Goal: Task Accomplishment & Management: Complete application form

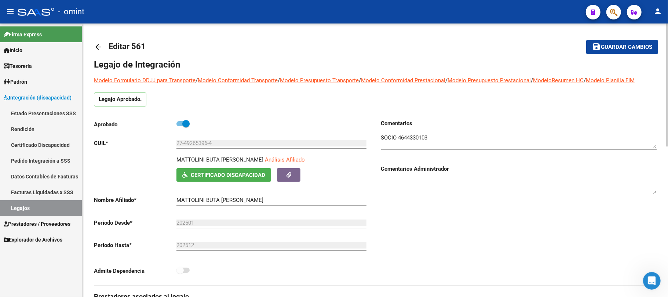
scroll to position [49, 0]
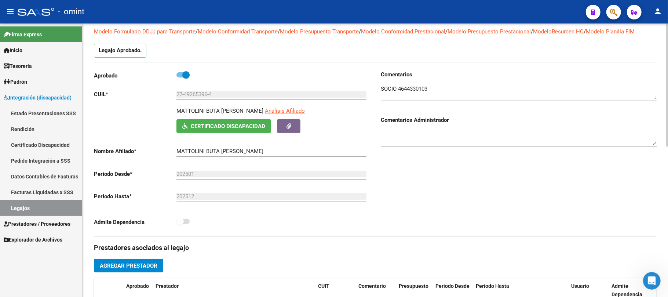
drag, startPoint x: 464, startPoint y: 175, endPoint x: 465, endPoint y: 172, distance: 3.7
click at [465, 173] on div "Comentarios Comentarios Administrador" at bounding box center [515, 153] width 281 height 166
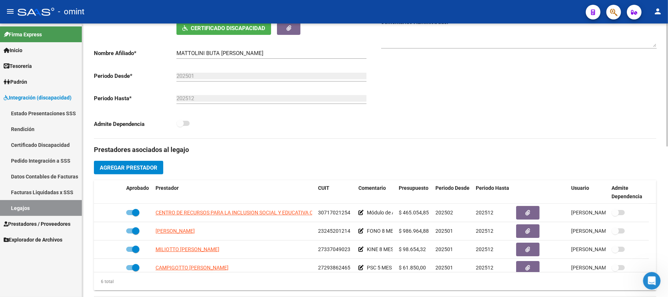
scroll to position [0, 0]
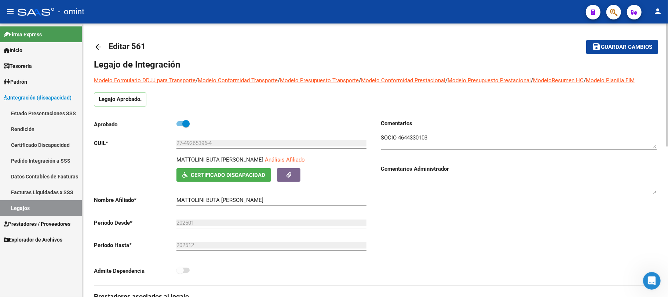
click at [96, 43] on mat-icon "arrow_back" at bounding box center [98, 47] width 9 height 9
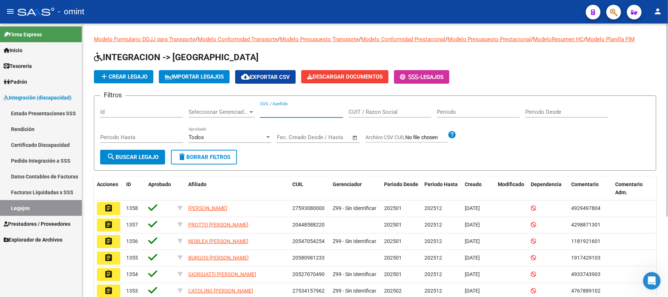
click at [279, 111] on input "CUIL / Apellido" at bounding box center [301, 112] width 83 height 7
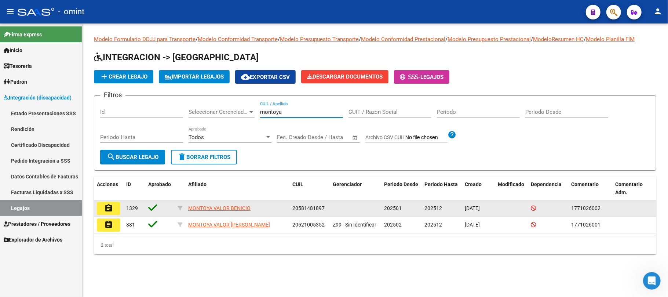
type input "montoya"
click at [113, 210] on button "assignment" at bounding box center [108, 208] width 23 height 13
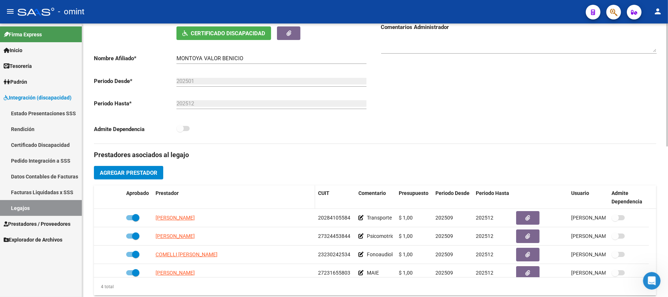
scroll to position [195, 0]
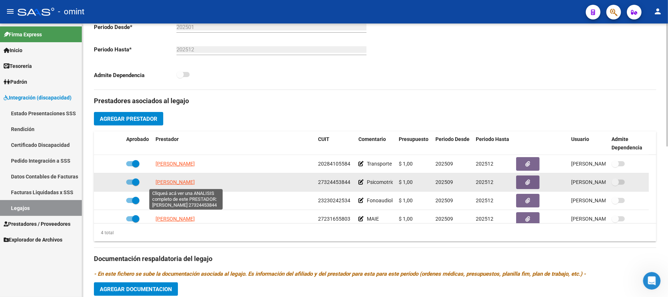
click at [194, 181] on span "MARQUEZ ELIANA GISELA" at bounding box center [174, 182] width 39 height 6
type textarea "27324453844"
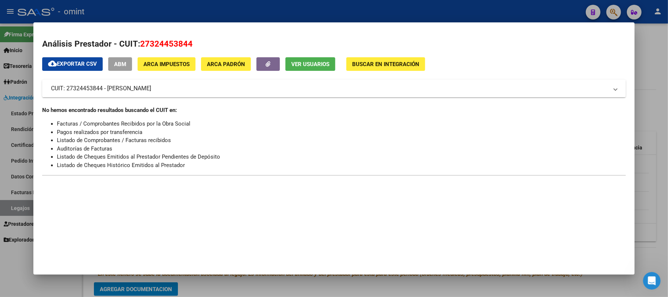
click at [190, 6] on div at bounding box center [334, 148] width 668 height 297
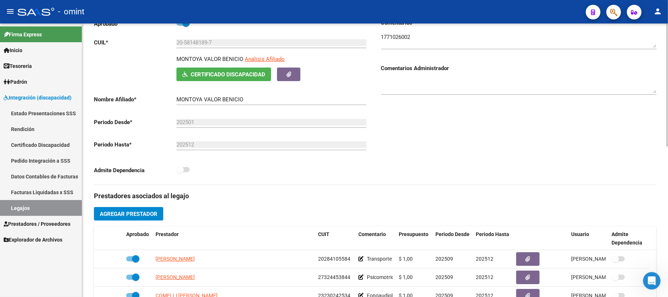
scroll to position [0, 0]
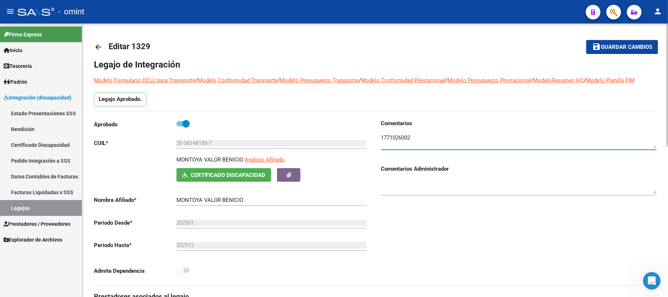
click at [392, 140] on textarea at bounding box center [518, 140] width 275 height 15
click at [185, 147] on div "20-58148189-7 Ingresar CUIL" at bounding box center [271, 141] width 190 height 16
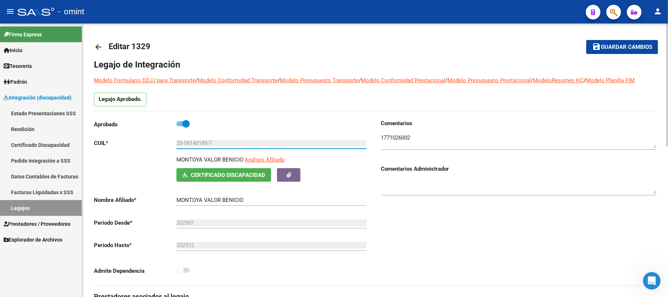
click at [190, 144] on input "20-58148189-7" at bounding box center [271, 143] width 190 height 7
click at [194, 145] on input "20-58148189-7" at bounding box center [271, 143] width 190 height 7
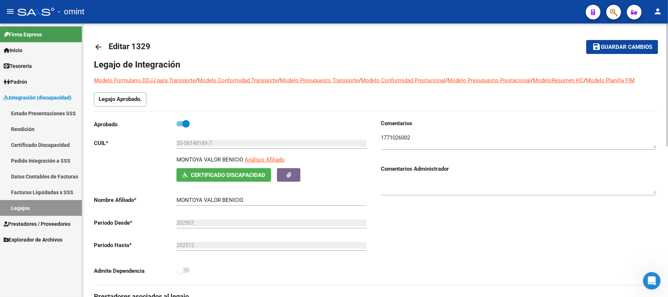
drag, startPoint x: 242, startPoint y: 159, endPoint x: 166, endPoint y: 159, distance: 75.9
click at [166, 159] on div "MONTOYA VALOR BENICIO Análisis Afiliado Certificado Discapacidad ARCA Padrón" at bounding box center [231, 168] width 275 height 26
copy p "MONTOYA VALOR BENICIO"
click at [100, 51] on mat-icon "arrow_back" at bounding box center [98, 47] width 9 height 9
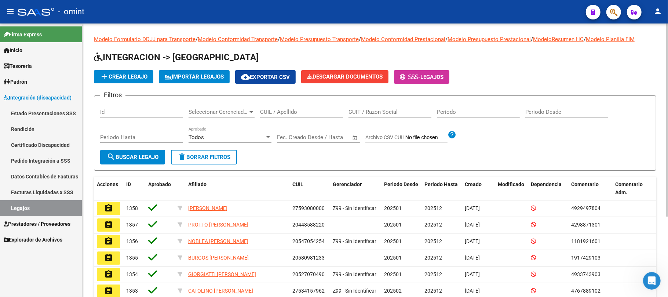
click at [317, 110] on input "CUIL / Apellido" at bounding box center [301, 112] width 83 height 7
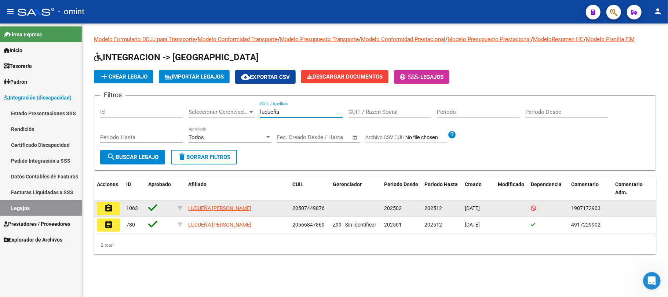
type input "ludueña"
click at [108, 209] on mat-icon "assignment" at bounding box center [108, 207] width 9 height 9
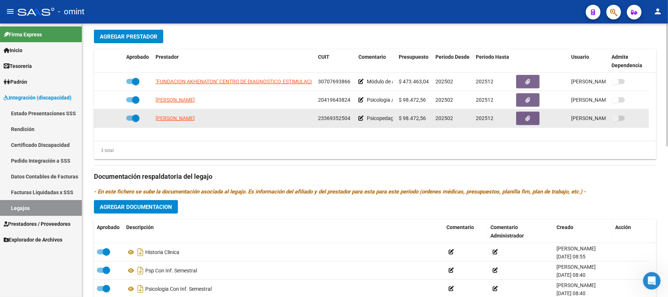
scroll to position [236, 0]
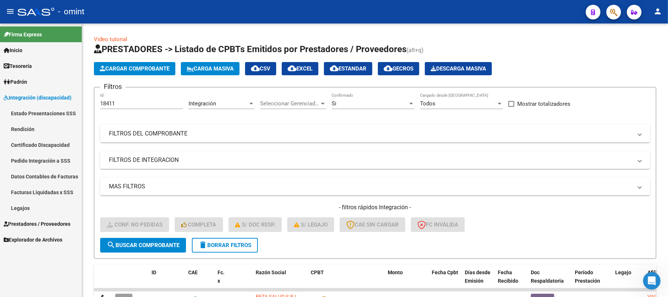
scroll to position [64, 0]
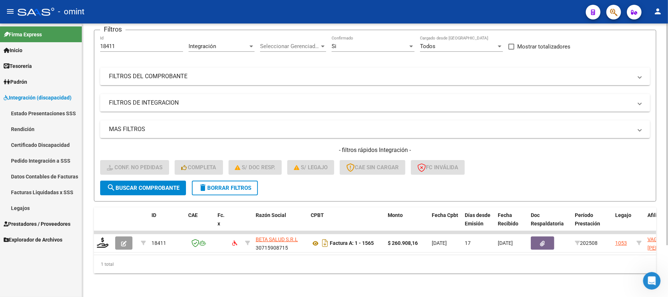
click at [168, 184] on span "search Buscar Comprobante" at bounding box center [143, 187] width 73 height 7
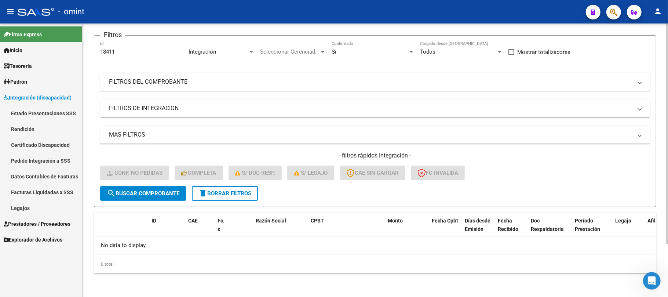
scroll to position [51, 0]
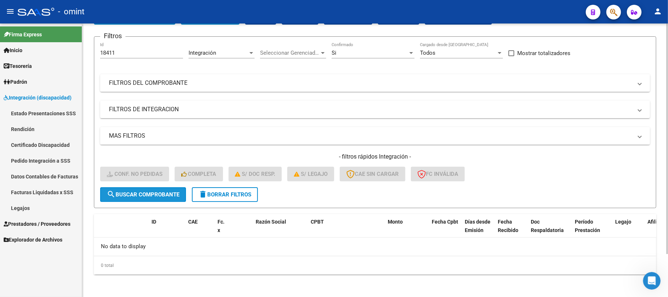
click at [162, 195] on span "search Buscar Comprobante" at bounding box center [143, 194] width 73 height 7
